Goal: Task Accomplishment & Management: Manage account settings

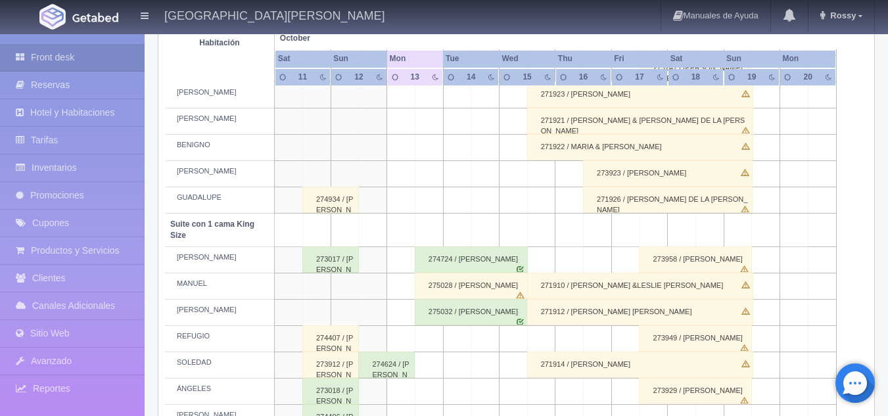
scroll to position [514, 0]
click at [456, 312] on div "275032 / Rene Mercado Valdovinos" at bounding box center [471, 312] width 113 height 26
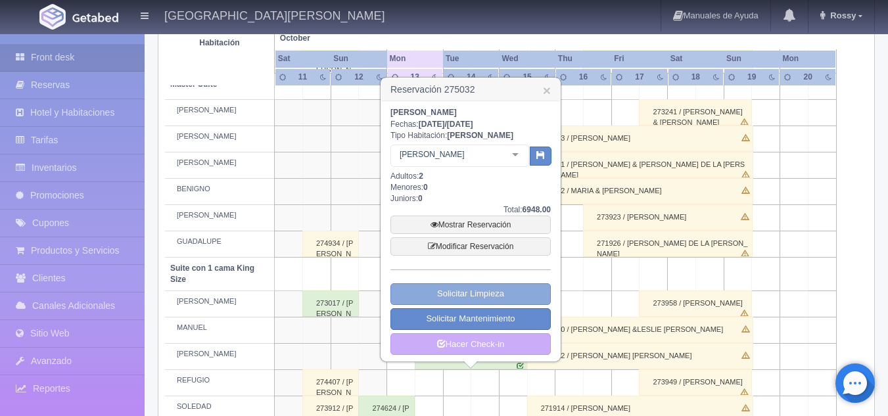
scroll to position [468, 0]
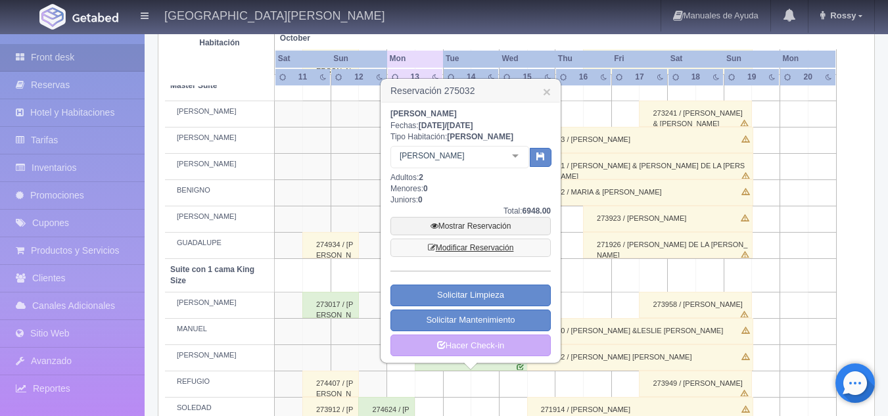
click at [485, 246] on link "Modificar Reservación" at bounding box center [471, 248] width 160 height 18
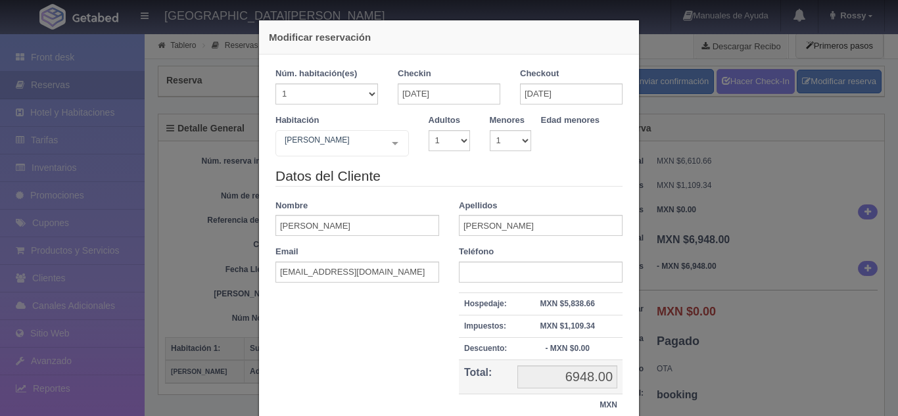
select select "1"
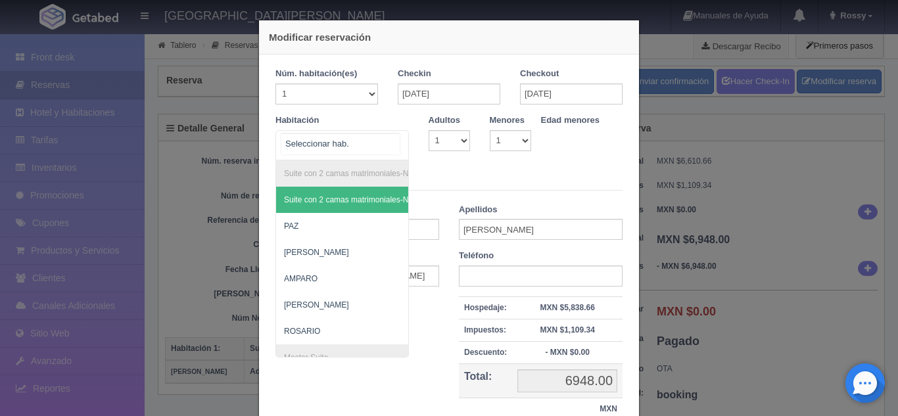
click at [390, 143] on div "Suite con 2 camas matrimoniales-No apta para menores Suite con 2 camas matrimon…" at bounding box center [341, 145] width 133 height 30
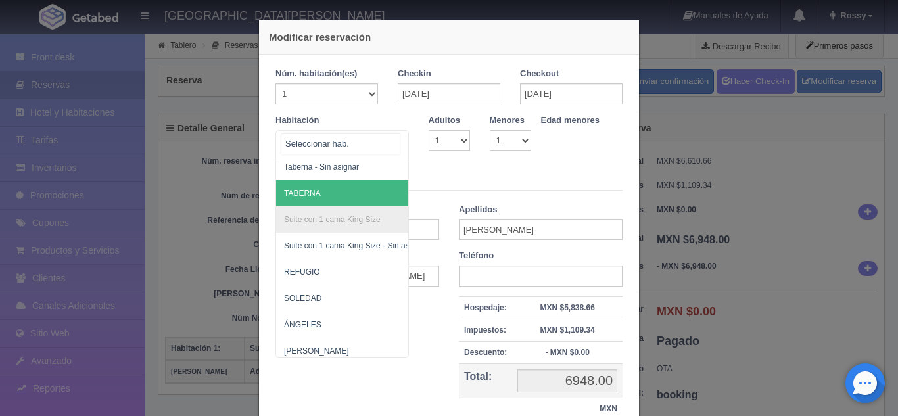
scroll to position [691, 0]
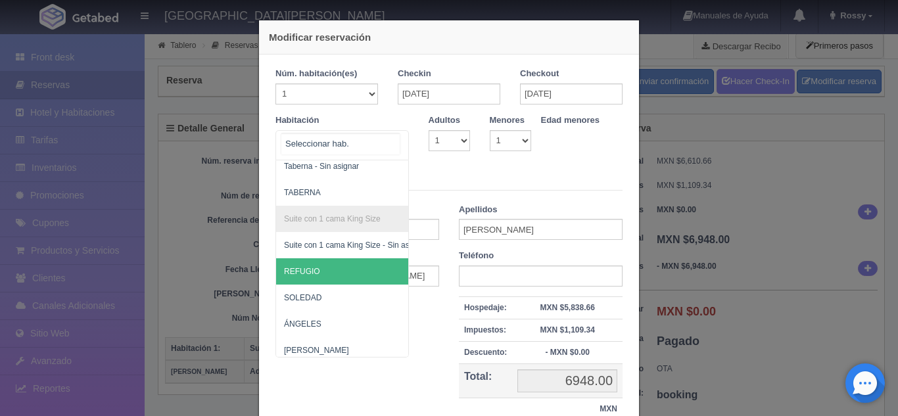
click at [323, 267] on span "REFUGIO" at bounding box center [406, 271] width 260 height 26
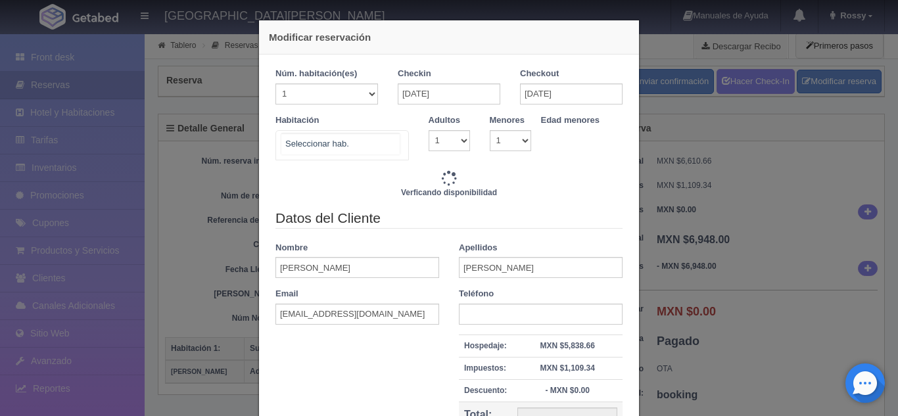
click at [393, 151] on div "Suite con 2 camas matrimoniales-No apta para menores Suite con 2 camas matrimon…" at bounding box center [341, 145] width 133 height 30
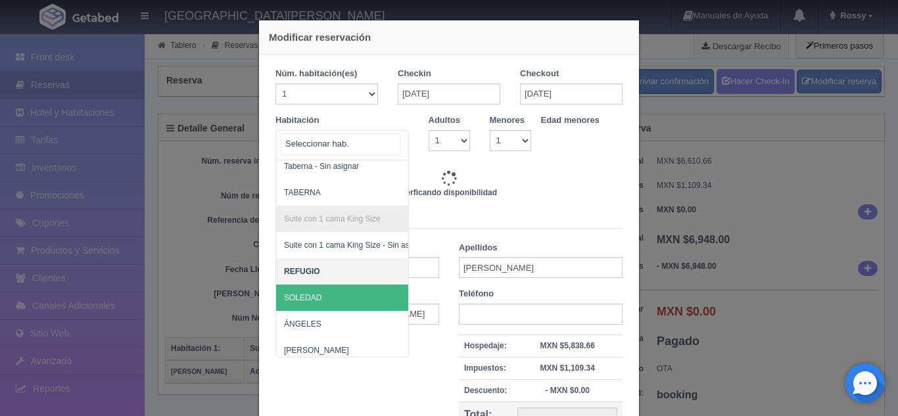
click at [323, 300] on span "SOLEDAD" at bounding box center [406, 298] width 260 height 26
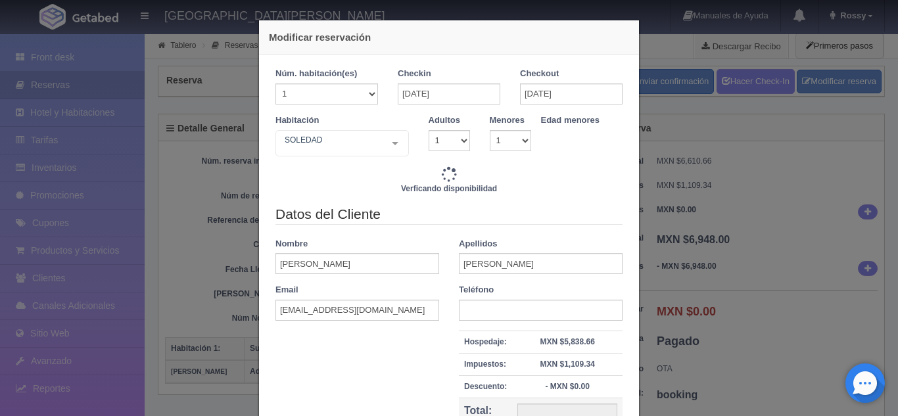
type input "7720.00"
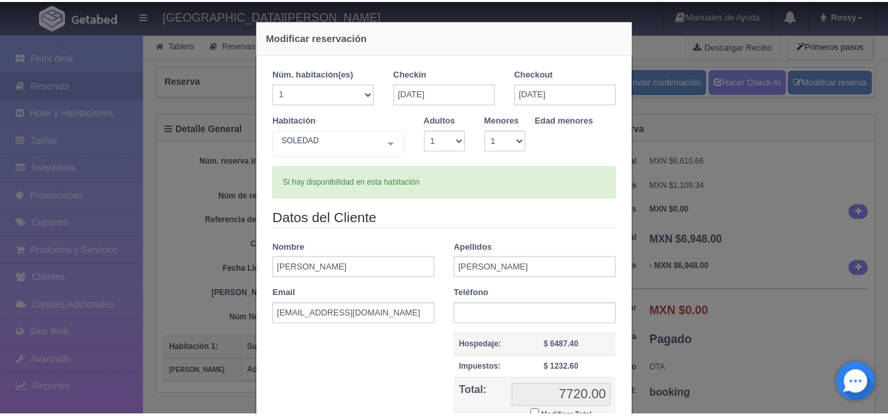
scroll to position [143, 0]
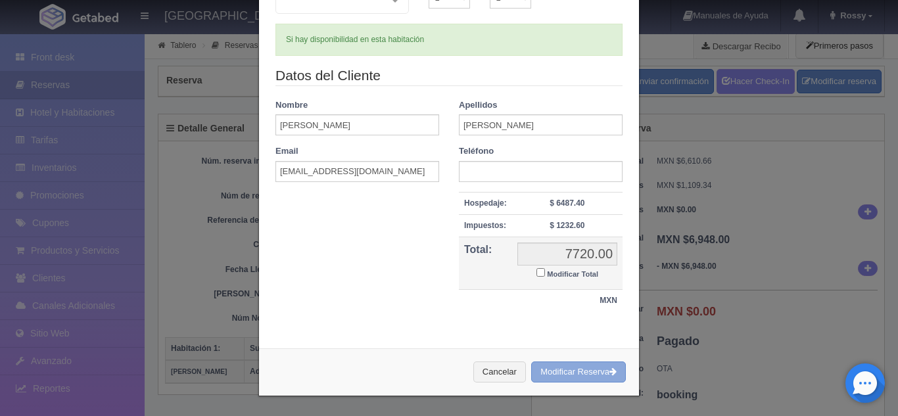
click at [600, 370] on button "Modificar Reserva" at bounding box center [578, 373] width 95 height 22
click at [712, 327] on div "Modificar reservación Núm. habitación(es) 1 2 3 4 5 6 7 8 9 10 11 12 13 14 15 1…" at bounding box center [449, 208] width 898 height 416
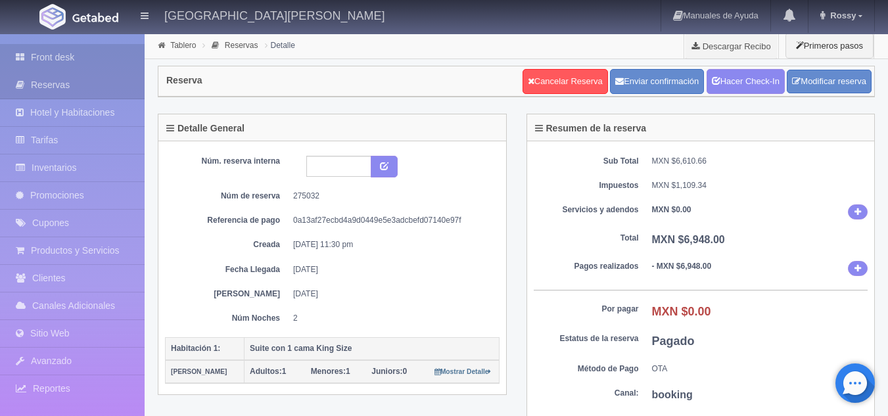
click at [95, 60] on link "Front desk" at bounding box center [72, 57] width 145 height 27
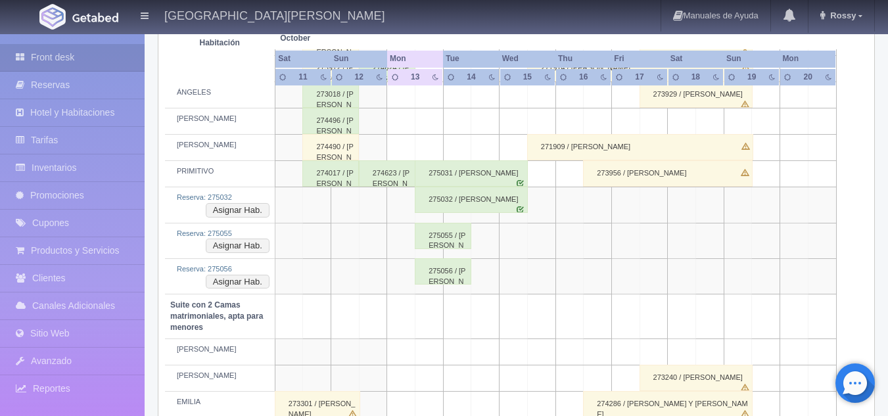
scroll to position [809, 0]
click at [260, 210] on button "Asignar Hab." at bounding box center [238, 211] width 64 height 14
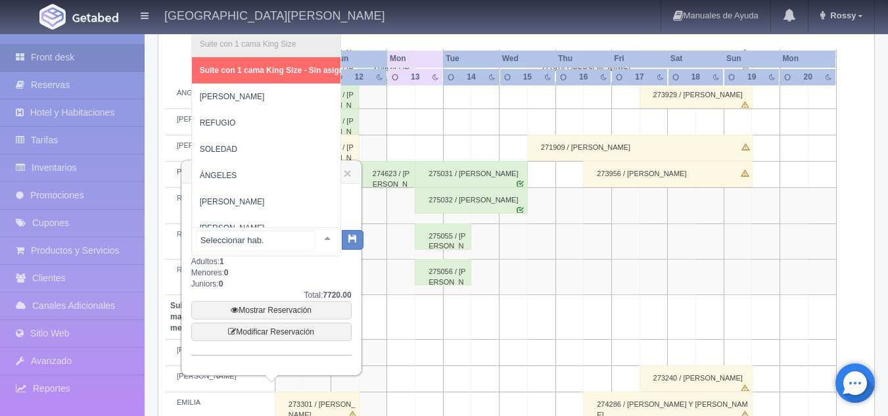
click at [318, 237] on div at bounding box center [327, 238] width 26 height 20
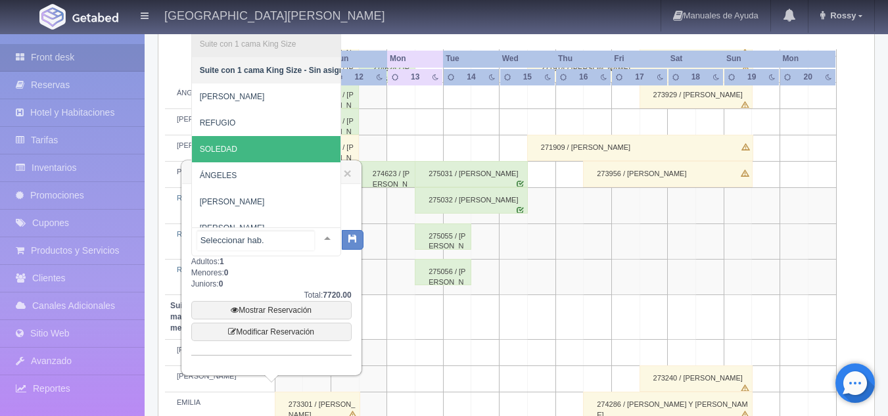
click at [248, 153] on span "SOLEDAD" at bounding box center [276, 149] width 168 height 26
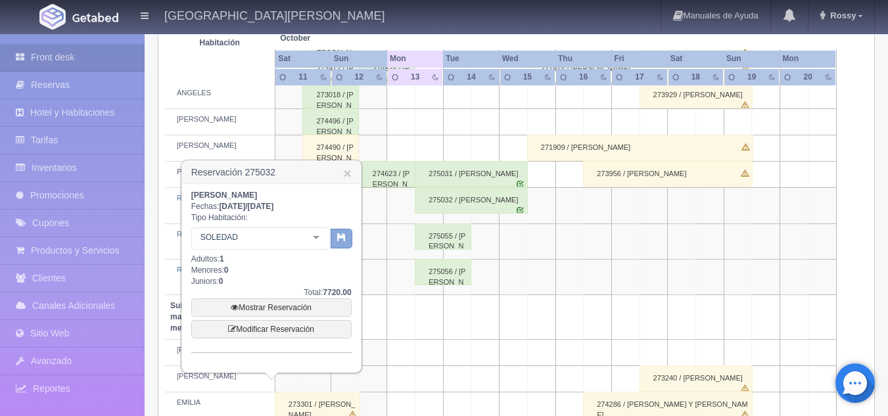
click at [341, 243] on button "button" at bounding box center [342, 239] width 22 height 20
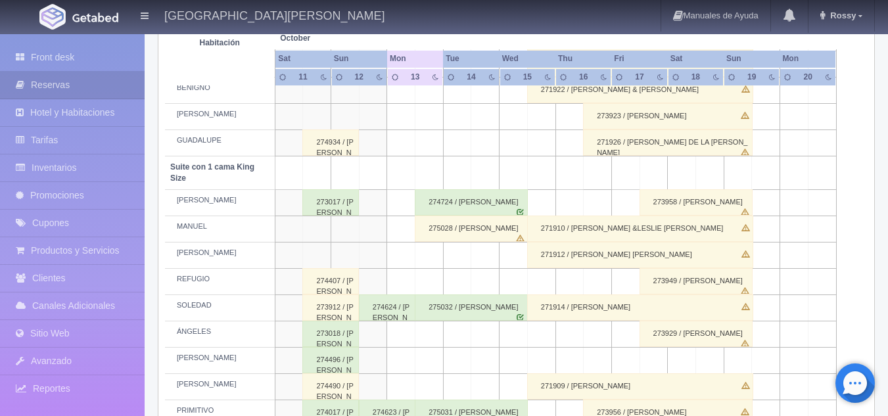
scroll to position [570, 0]
click at [464, 227] on div "275028 / Jesús Nares" at bounding box center [471, 229] width 113 height 26
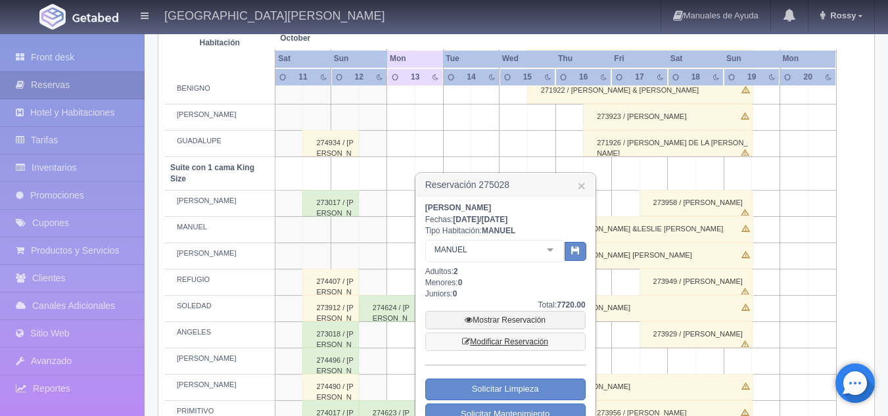
click at [528, 337] on link "Modificar Reservación" at bounding box center [505, 342] width 160 height 18
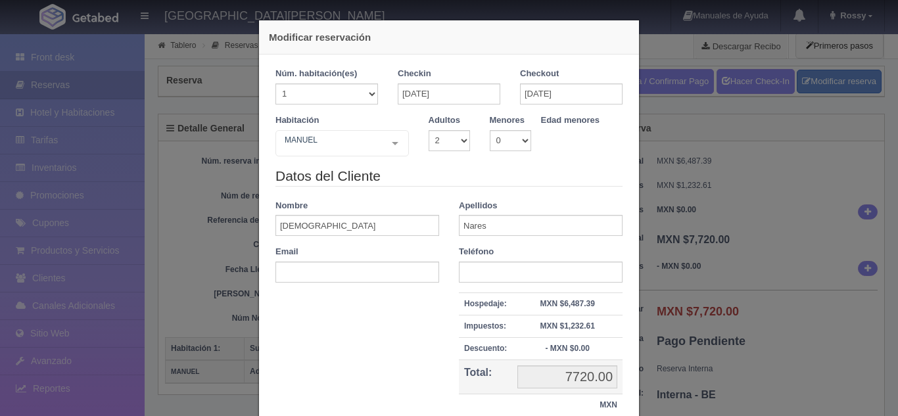
select select "2"
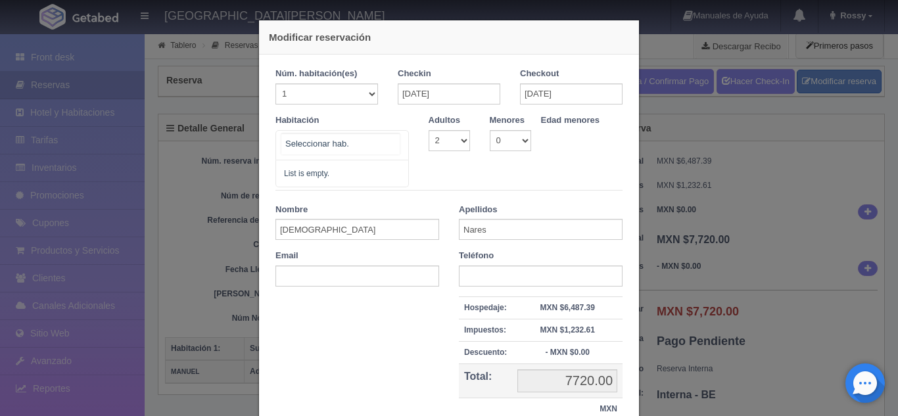
click at [383, 135] on div "No elements found. Consider changing the search query. List is empty." at bounding box center [341, 145] width 133 height 30
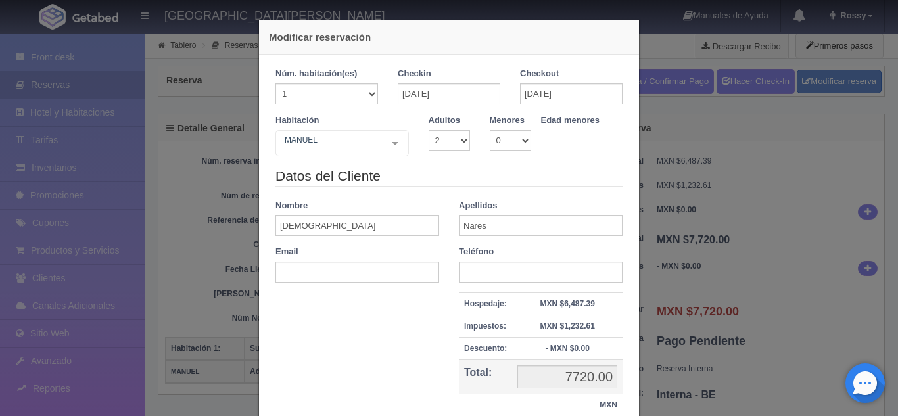
click at [430, 160] on div "Habitación [PERSON_NAME] No elements found. Consider changing the search query.…" at bounding box center [449, 140] width 367 height 52
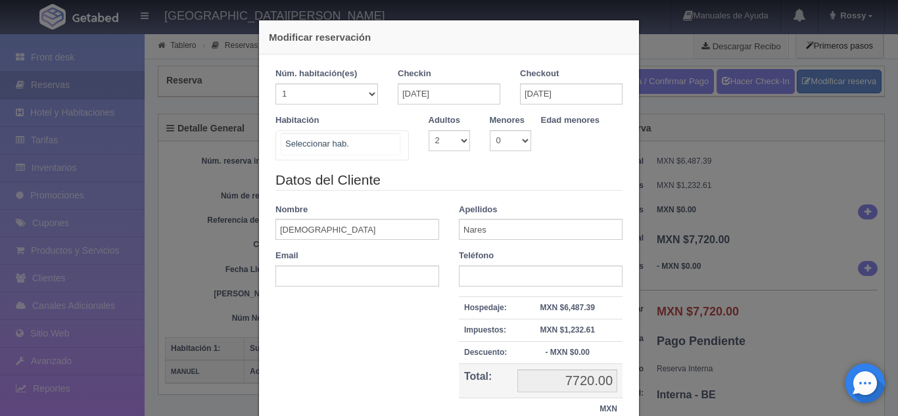
click at [396, 142] on div at bounding box center [395, 143] width 26 height 25
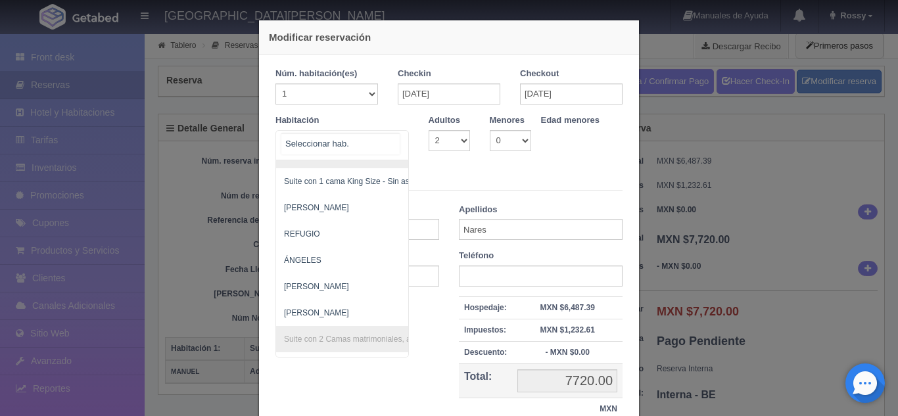
scroll to position [755, 0]
click at [348, 233] on span "REFUGIO" at bounding box center [406, 234] width 260 height 26
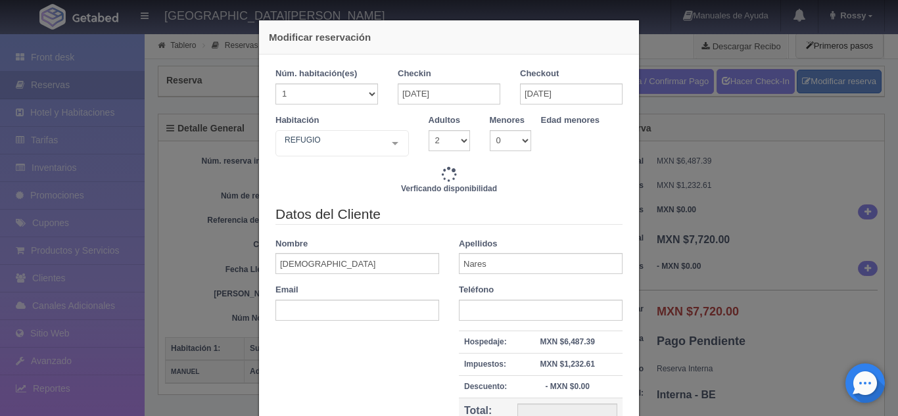
type input "7720.00"
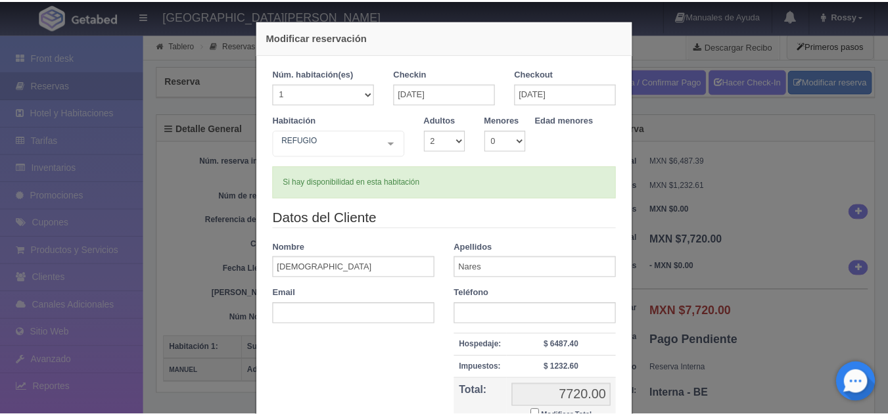
scroll to position [143, 0]
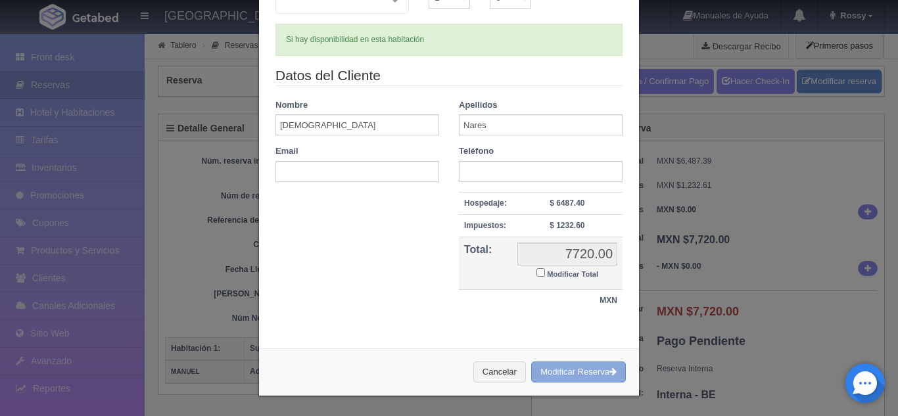
click at [573, 372] on button "Modificar Reserva" at bounding box center [578, 373] width 95 height 22
click at [686, 338] on div "Modificar reservación Núm. habitación(es) 1 2 3 4 5 6 7 8 9 10 11 12 13 14 15 1…" at bounding box center [449, 208] width 898 height 416
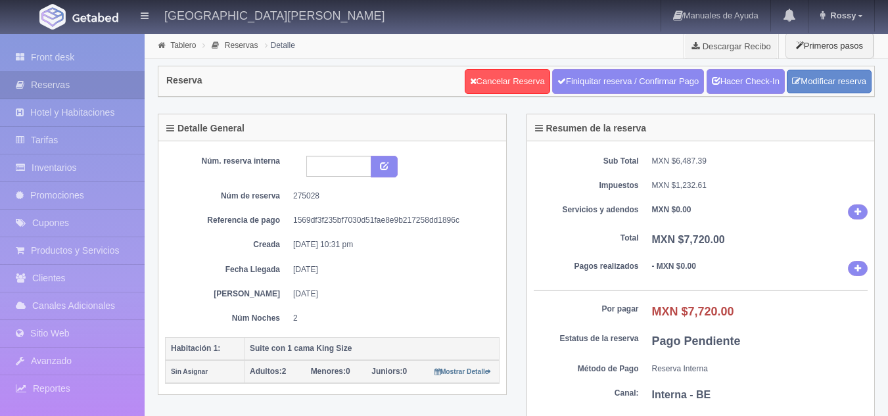
select select "2"
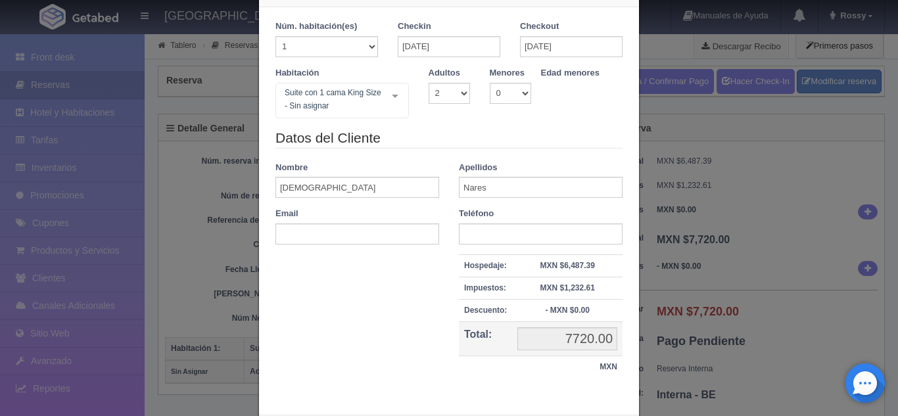
scroll to position [46, 0]
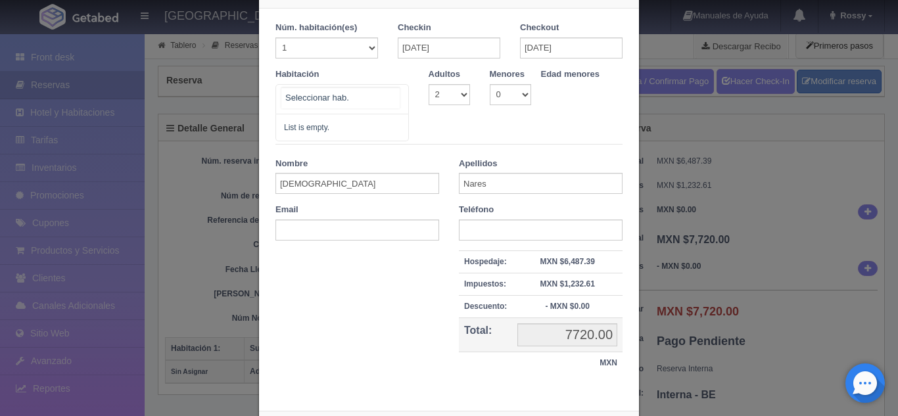
click at [385, 100] on div "No elements found. Consider changing the search query. List is empty." at bounding box center [341, 99] width 133 height 30
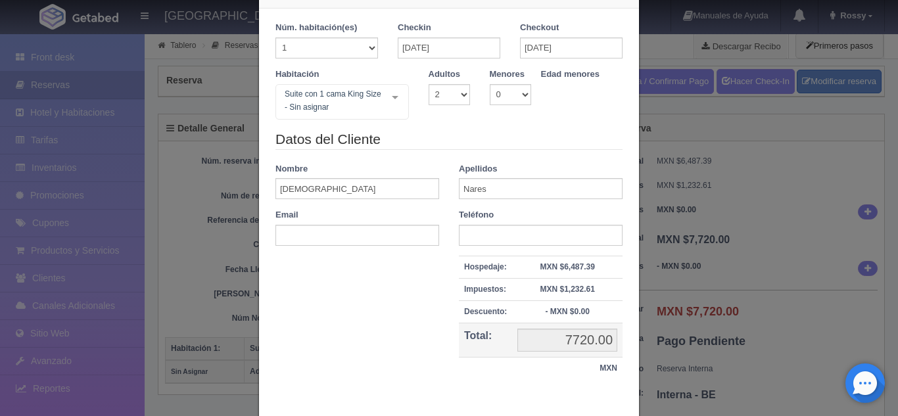
click at [481, 126] on form "Núm. habitación(es) 1 2 3 4 5 6 7 8 9 10 11 12 13 14 15 16 17 18 19 20 Checkin …" at bounding box center [448, 207] width 347 height 371
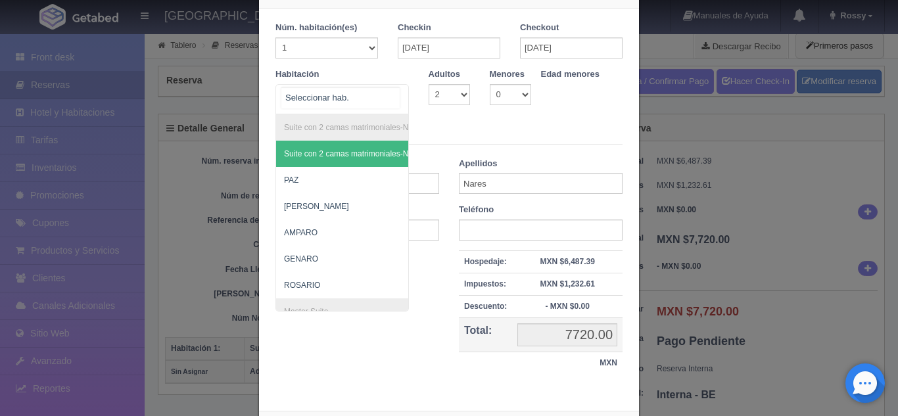
click at [390, 99] on div "Suite con 2 camas matrimoniales-No apta para menores Suite con 2 camas matrimon…" at bounding box center [341, 99] width 133 height 30
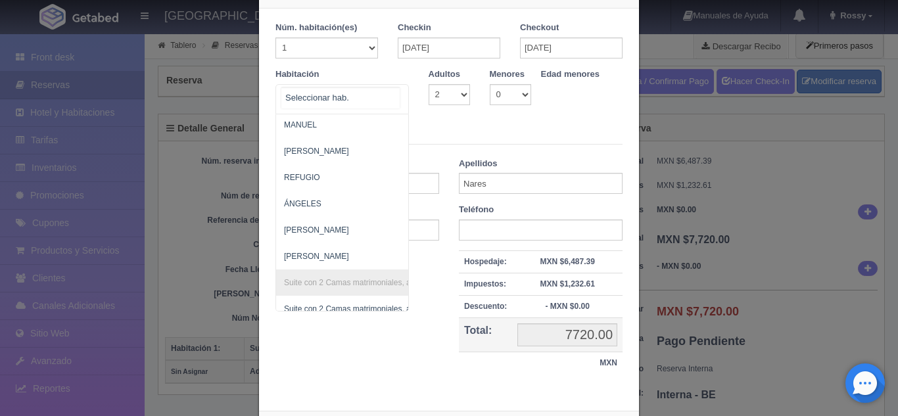
scroll to position [792, 0]
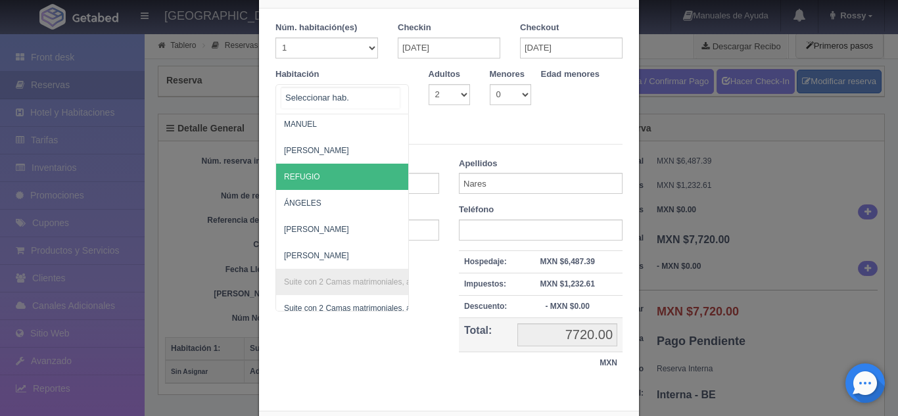
click at [333, 185] on span "REFUGIO" at bounding box center [406, 177] width 260 height 26
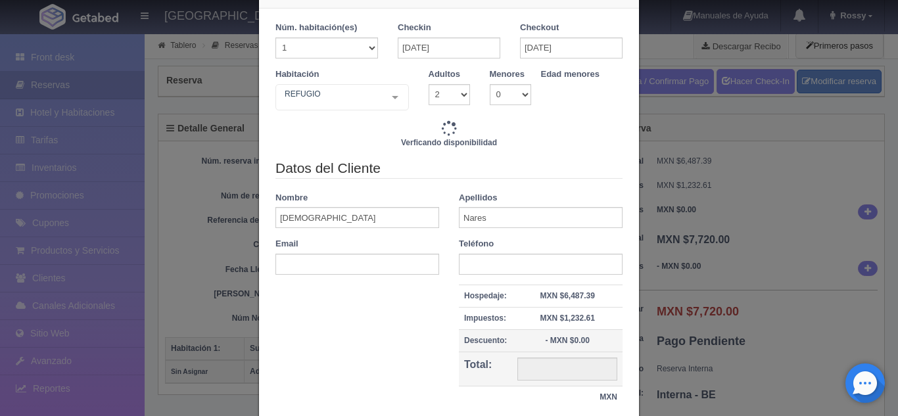
type input "7720.00"
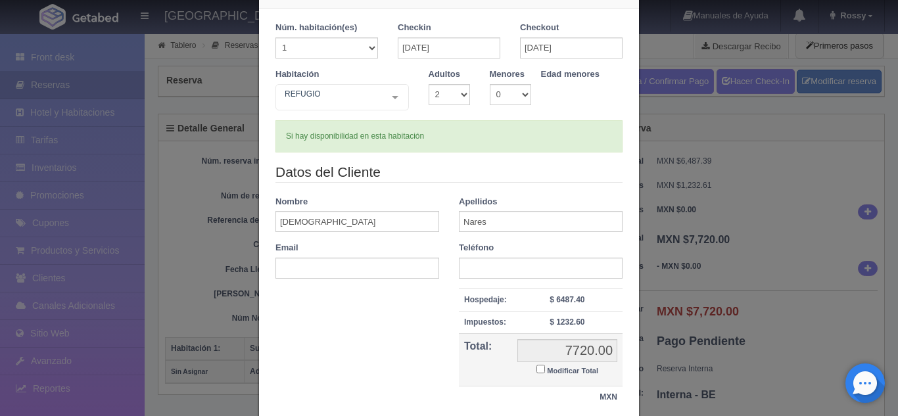
scroll to position [143, 0]
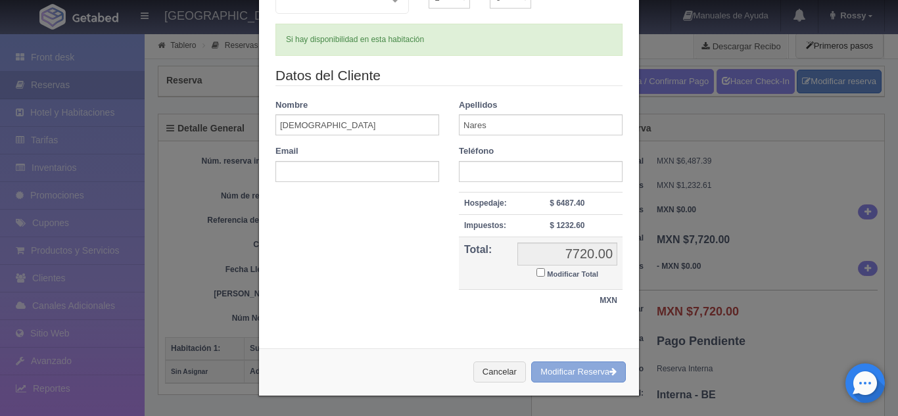
click at [562, 379] on button "Modificar Reserva" at bounding box center [578, 373] width 95 height 22
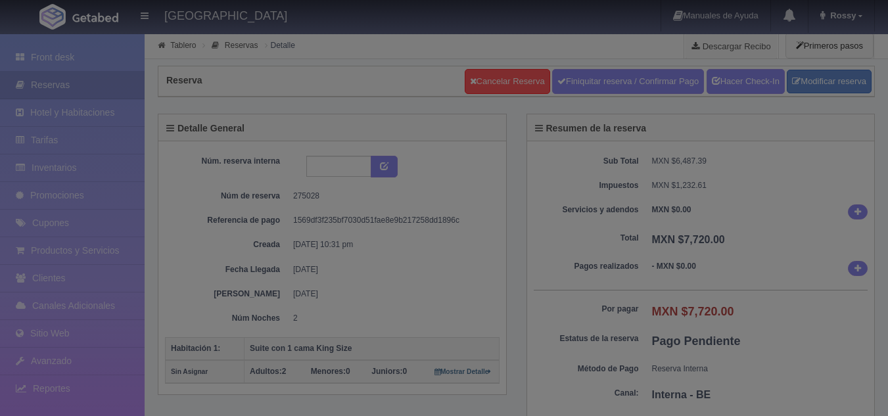
select select "2"
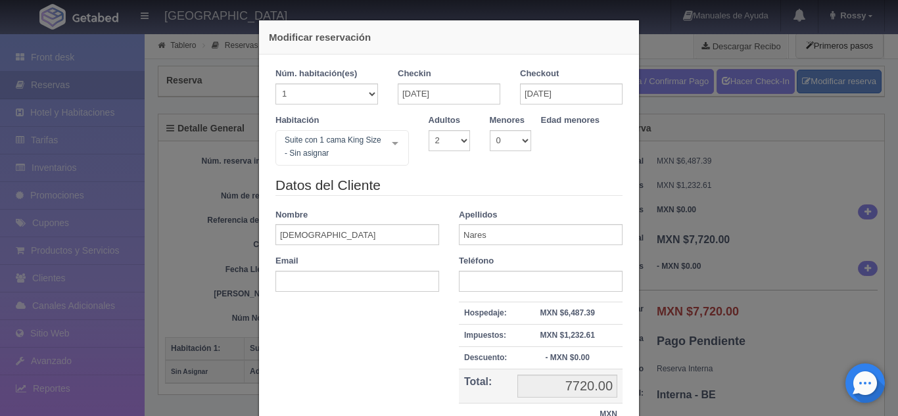
click at [736, 211] on div "Modificar reservación Núm. habitación(es) 1 2 3 4 5 6 7 8 9 10 11 12 13 14 15 1…" at bounding box center [449, 208] width 898 height 416
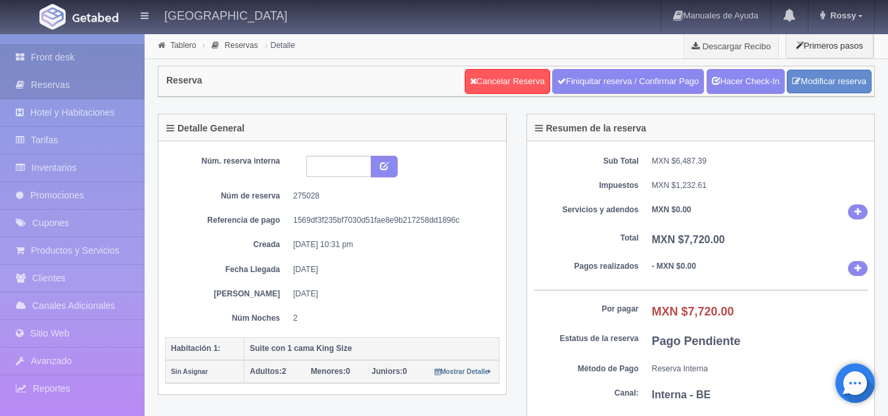
click at [68, 58] on link "Front desk" at bounding box center [72, 57] width 145 height 27
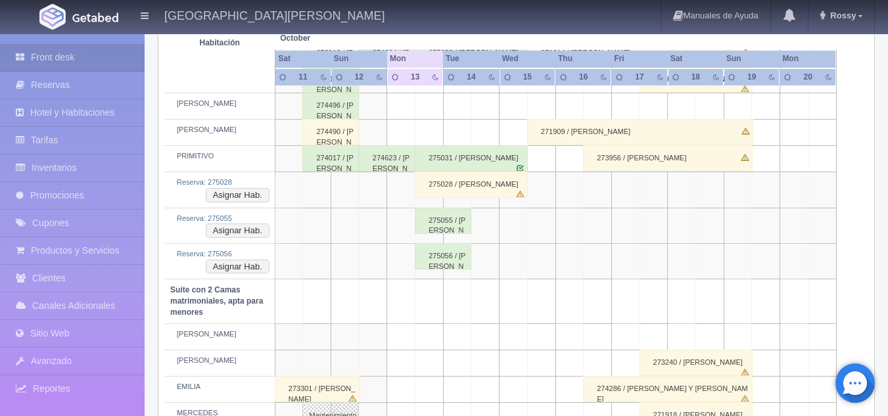
scroll to position [819, 0]
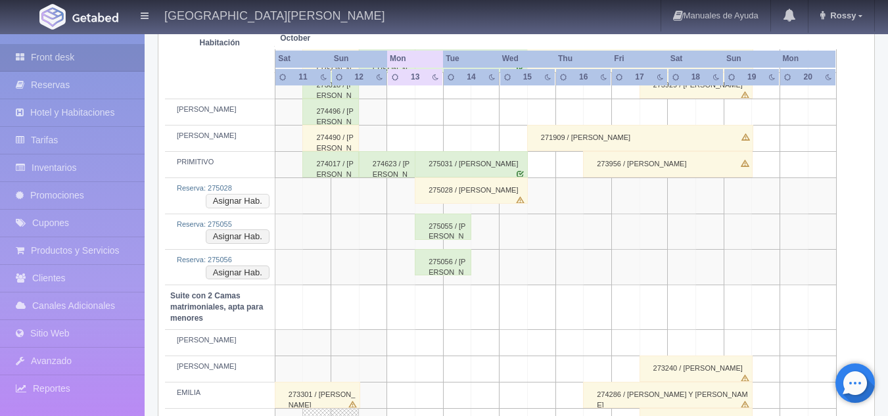
click at [248, 202] on button "Asignar Hab." at bounding box center [238, 201] width 64 height 14
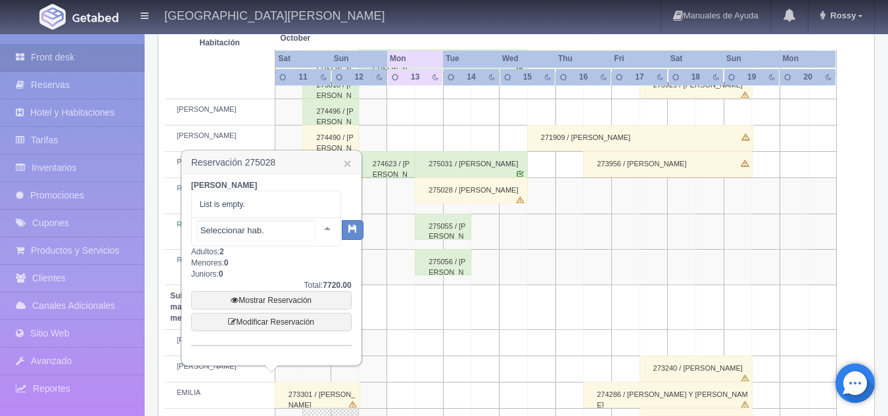
click at [318, 229] on div at bounding box center [327, 228] width 26 height 20
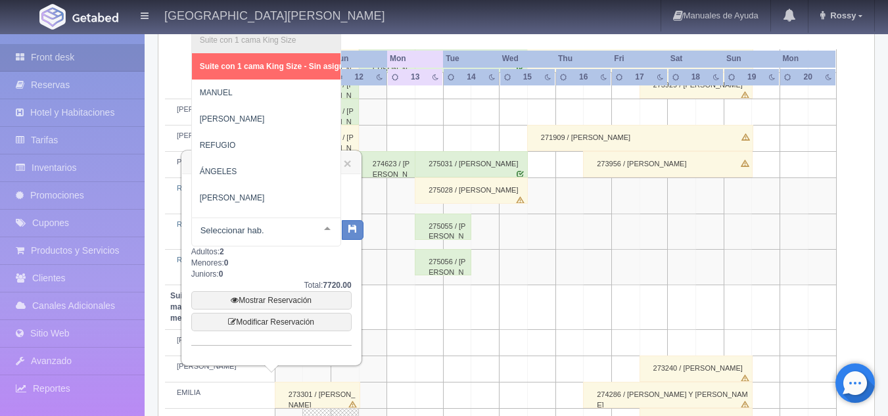
click at [327, 233] on div at bounding box center [327, 228] width 26 height 20
click at [317, 227] on div at bounding box center [327, 228] width 26 height 20
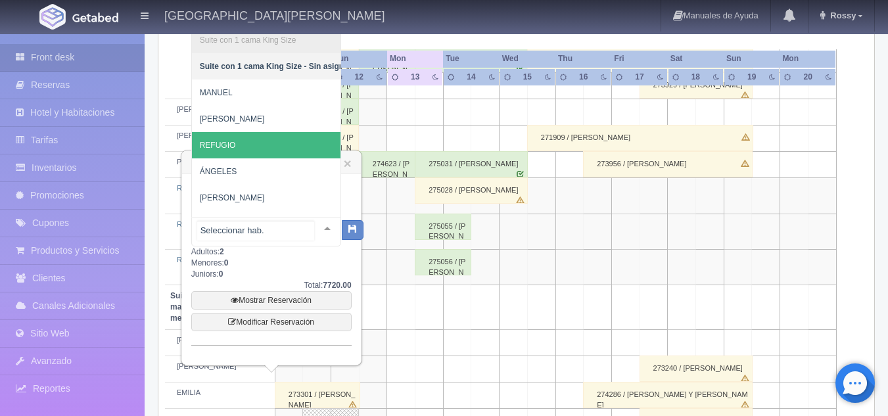
click at [258, 147] on span "REFUGIO" at bounding box center [276, 145] width 168 height 26
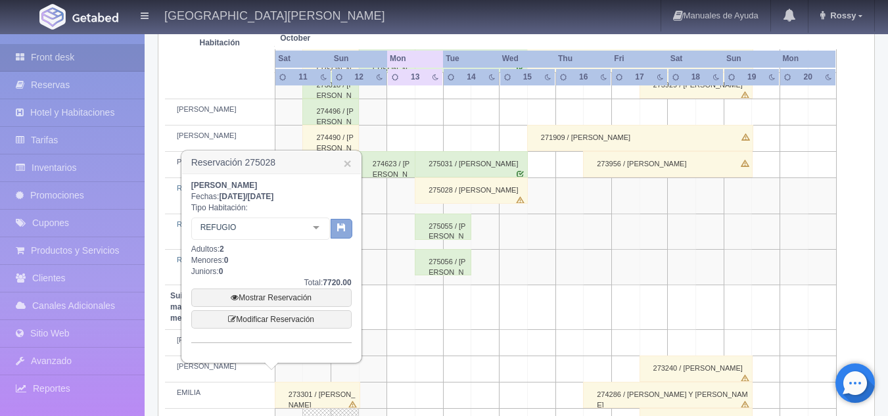
click at [340, 233] on button "button" at bounding box center [342, 229] width 22 height 20
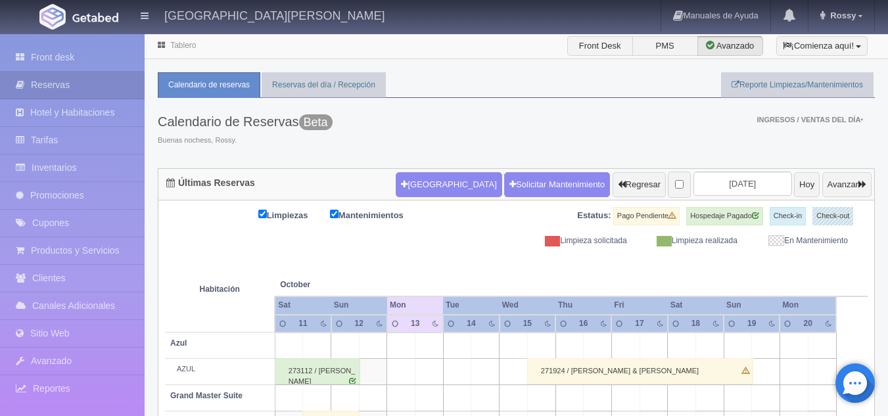
scroll to position [98, 0]
